Goal: Navigation & Orientation: Find specific page/section

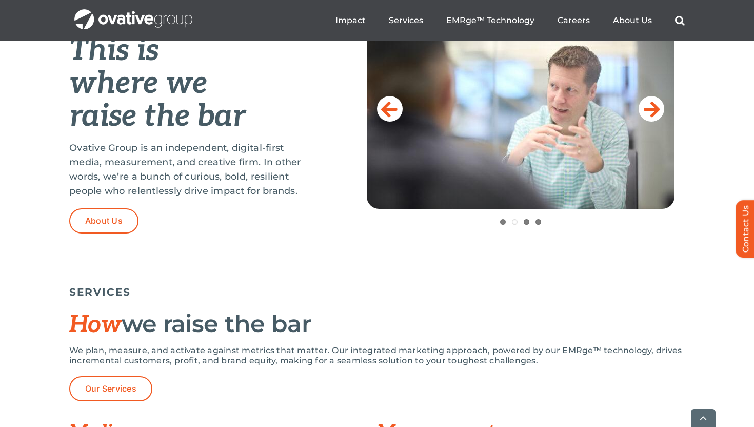
scroll to position [469, 0]
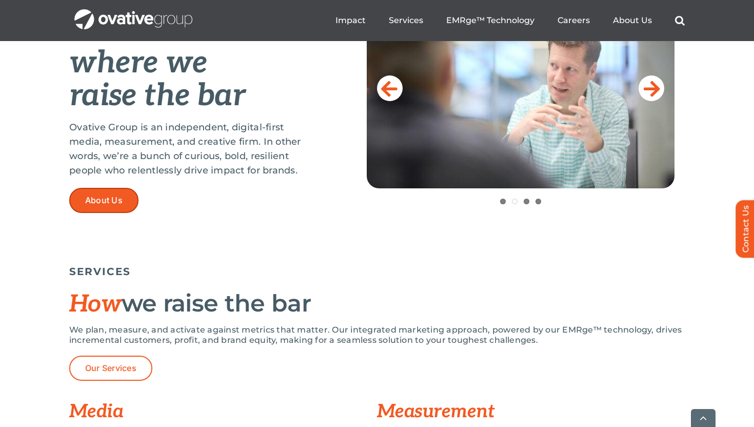
click at [112, 196] on span "About Us" at bounding box center [103, 200] width 37 height 10
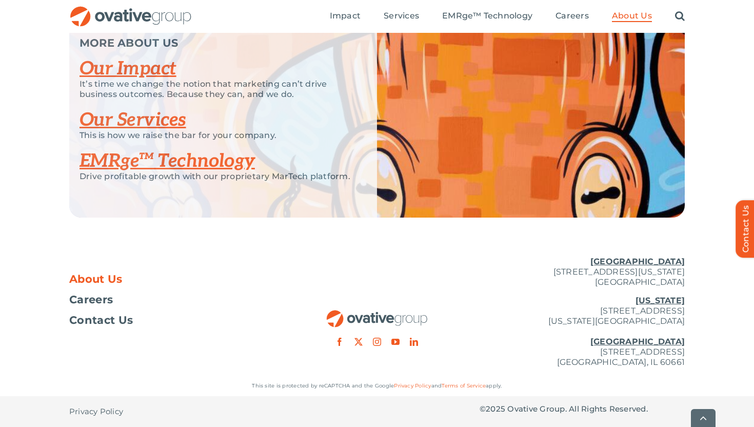
scroll to position [2212, 0]
click at [106, 302] on span "Careers" at bounding box center [91, 299] width 44 height 10
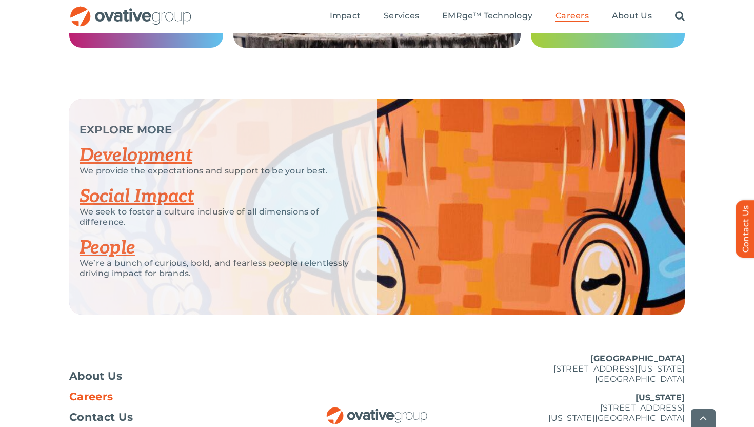
scroll to position [1955, 0]
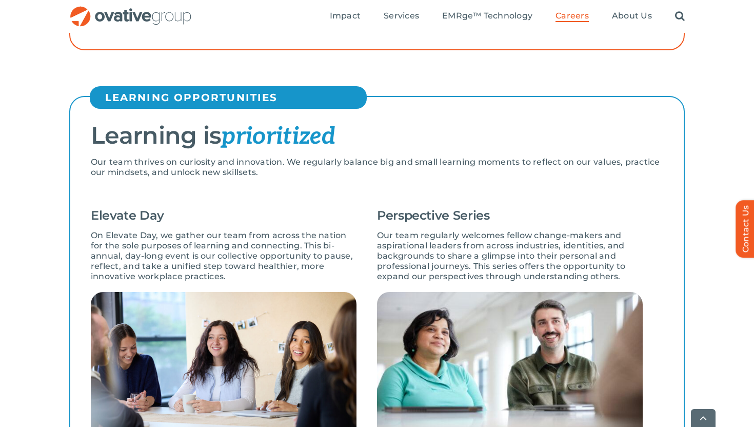
scroll to position [670, 0]
